Goal: Find specific page/section: Find specific page/section

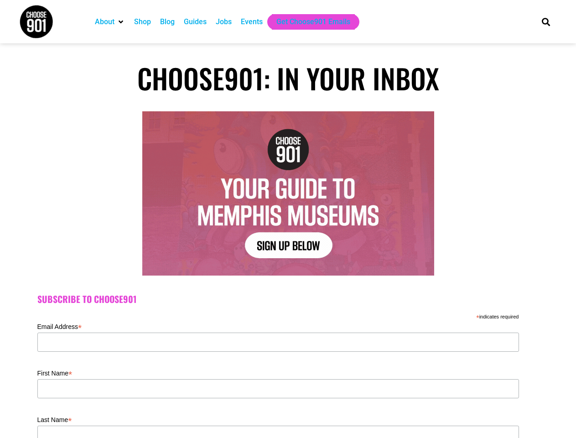
click at [288, 219] on img at bounding box center [288, 193] width 292 height 164
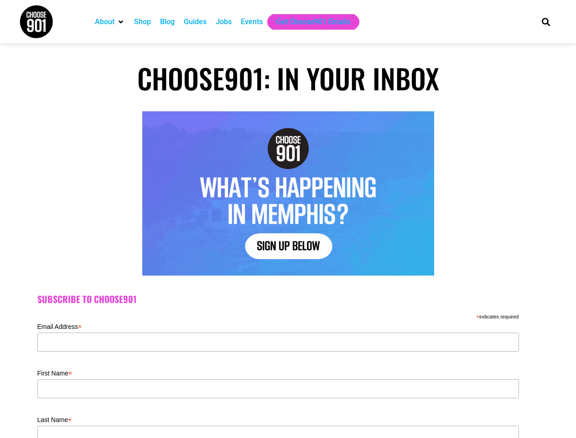
click at [288, 366] on div "Email Address *" at bounding box center [277, 343] width 481 height 46
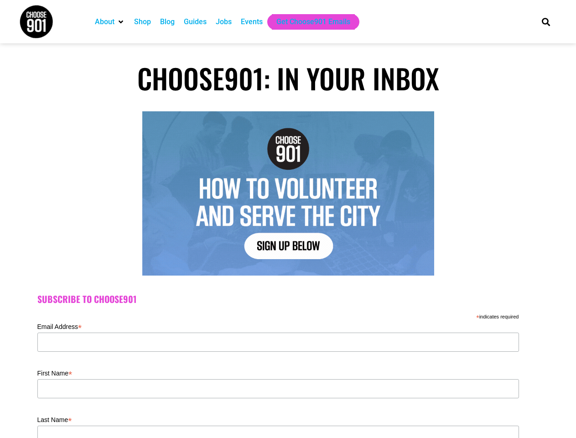
click at [288, 219] on img at bounding box center [288, 193] width 292 height 164
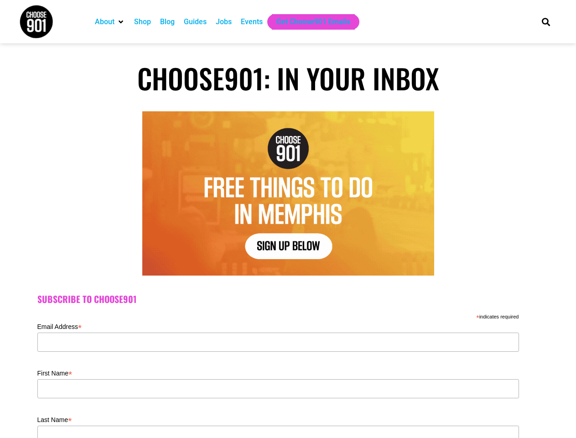
click at [545, 21] on icon "Search" at bounding box center [545, 21] width 15 height 15
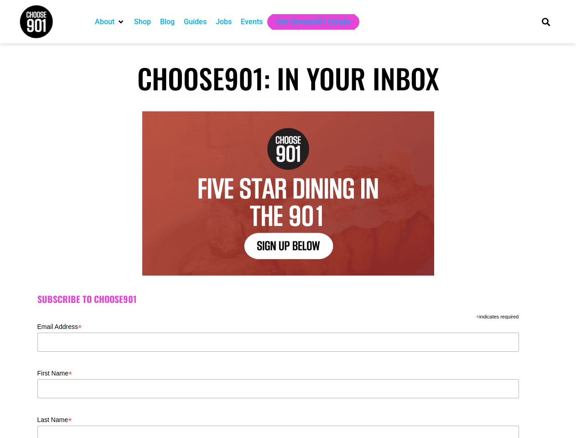
click at [288, 366] on div "Email Address *" at bounding box center [277, 343] width 481 height 46
